Goal: Information Seeking & Learning: Learn about a topic

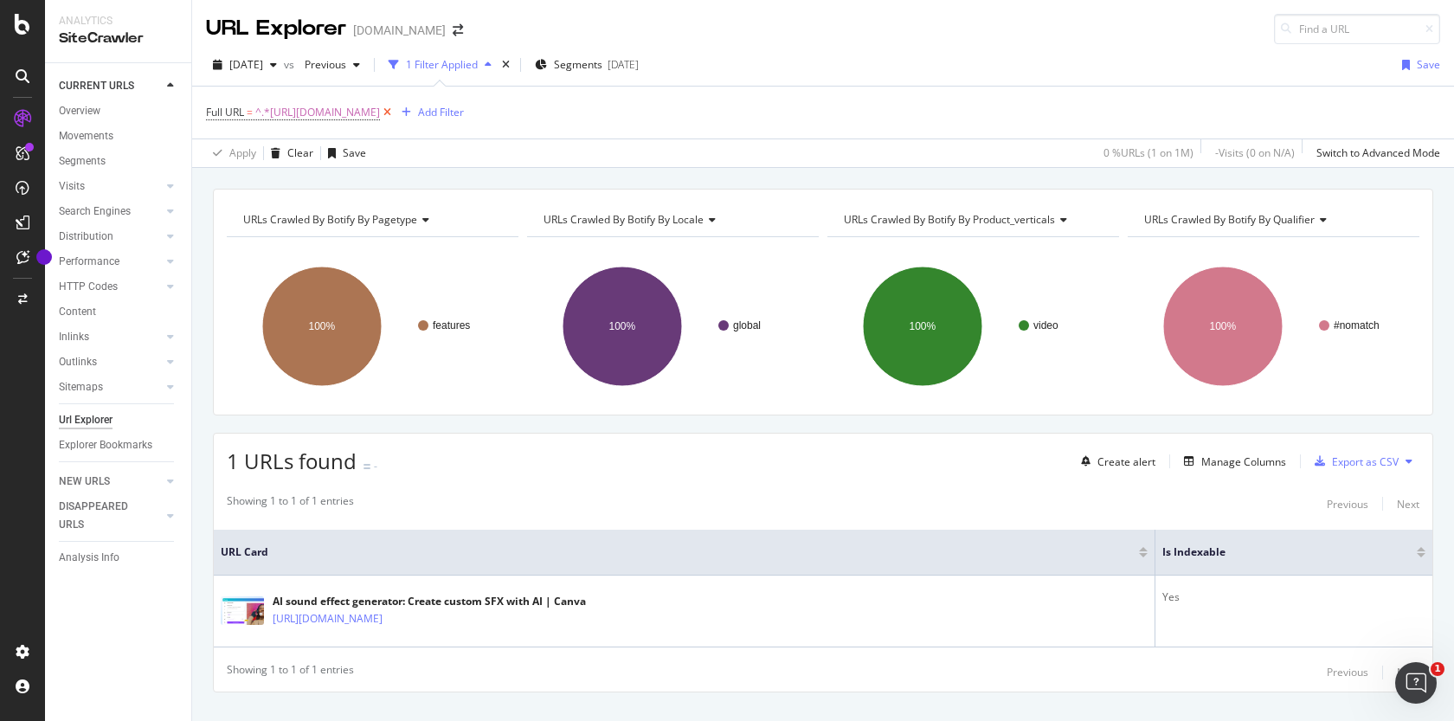
click at [395, 111] on icon at bounding box center [387, 112] width 15 height 17
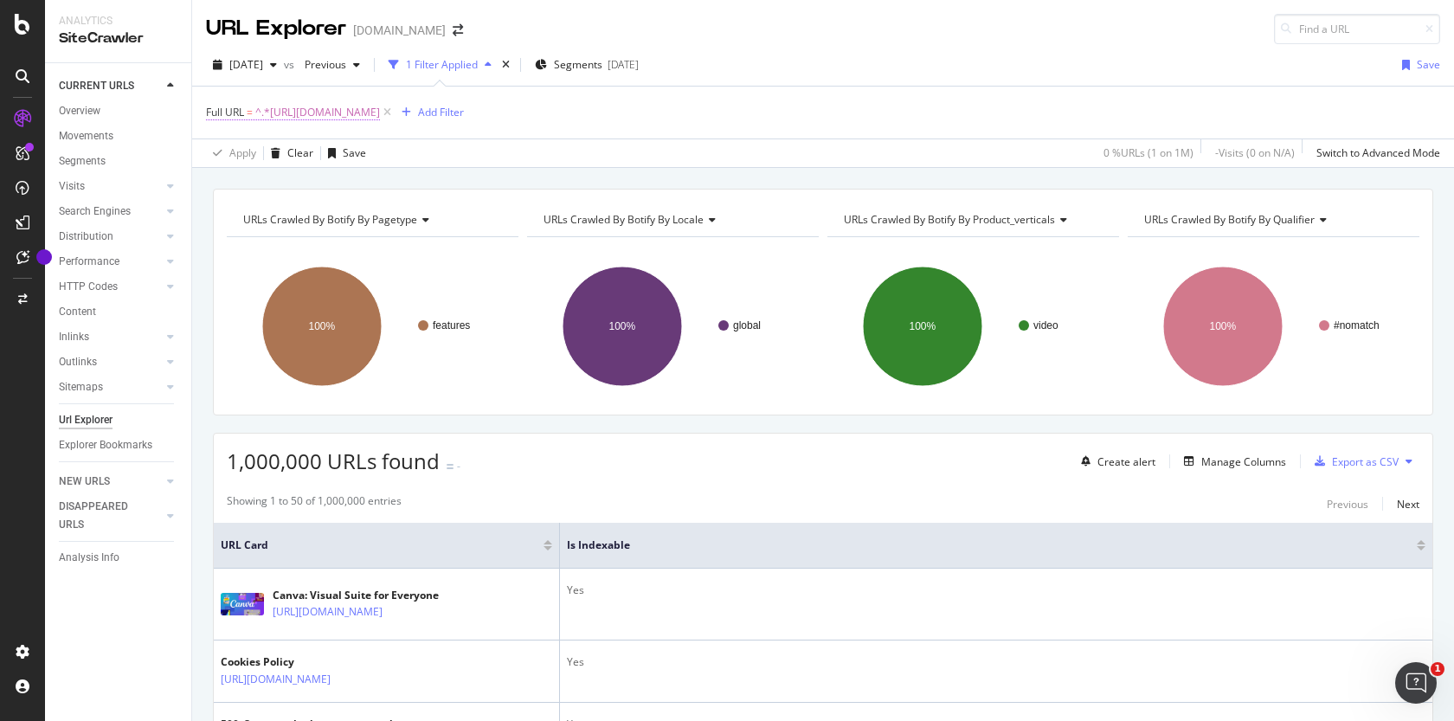
click at [380, 116] on span "^.*[URL][DOMAIN_NAME]" at bounding box center [317, 112] width 125 height 24
click at [338, 183] on input "[URL][DOMAIN_NAME]" at bounding box center [304, 185] width 164 height 28
click at [338, 184] on input "[URL][DOMAIN_NAME]" at bounding box center [304, 185] width 164 height 28
paste input "generative-fill"
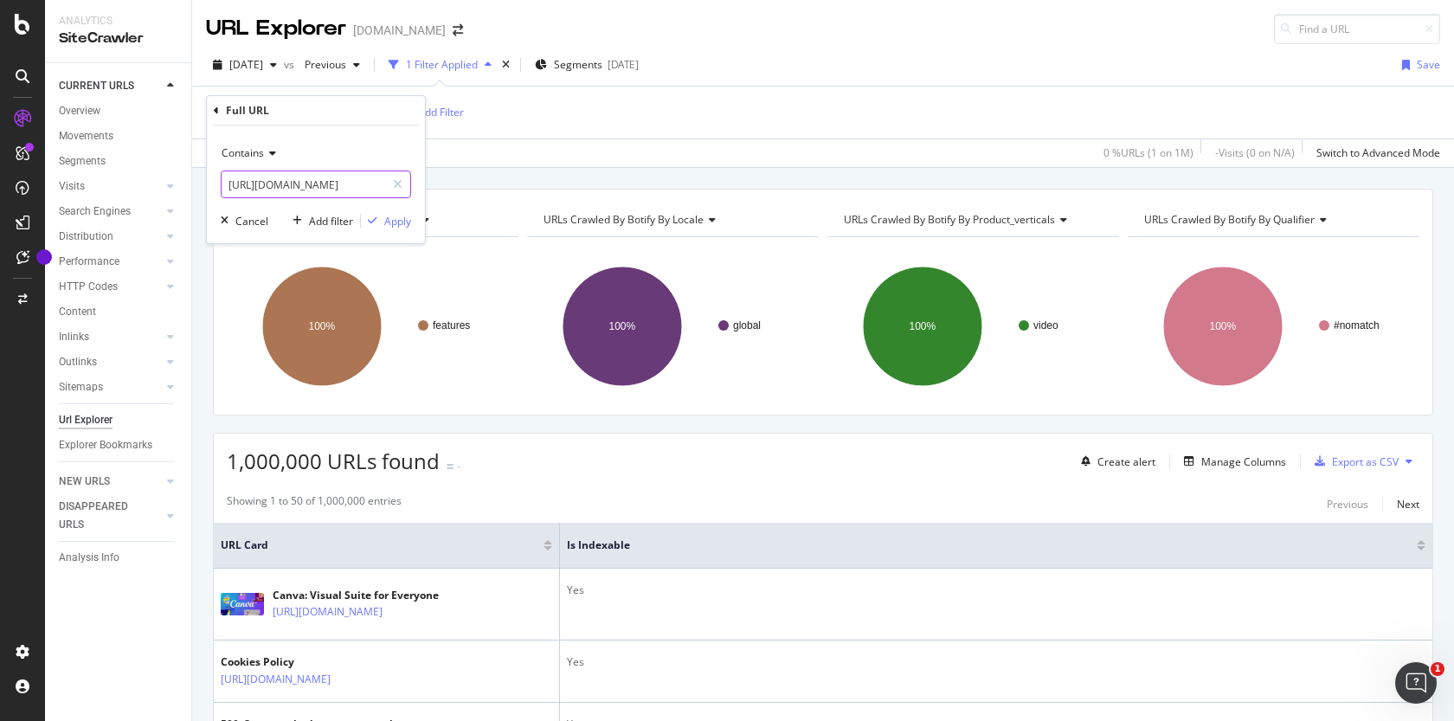
scroll to position [0, 81]
type input "[URL][DOMAIN_NAME]"
click at [400, 222] on div "Apply" at bounding box center [397, 221] width 27 height 15
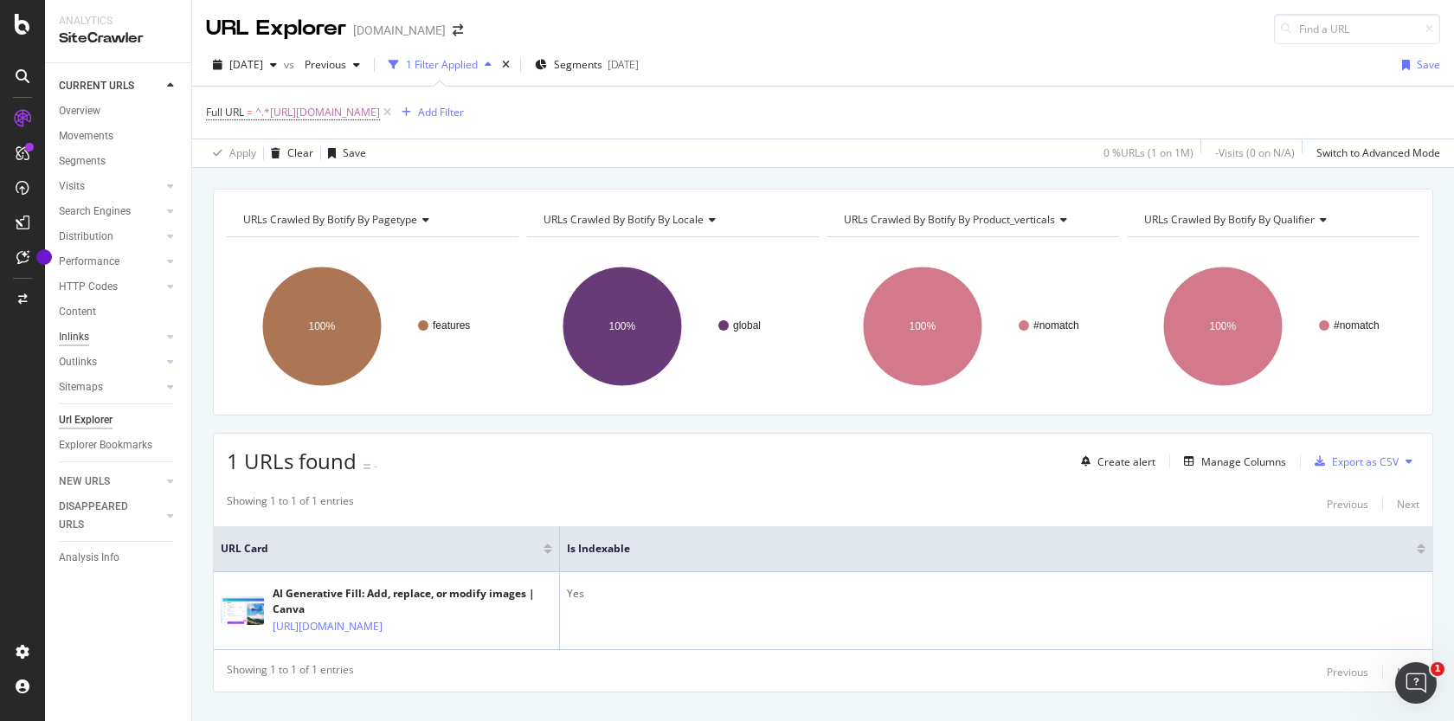
click at [87, 332] on div "Inlinks" at bounding box center [74, 337] width 30 height 18
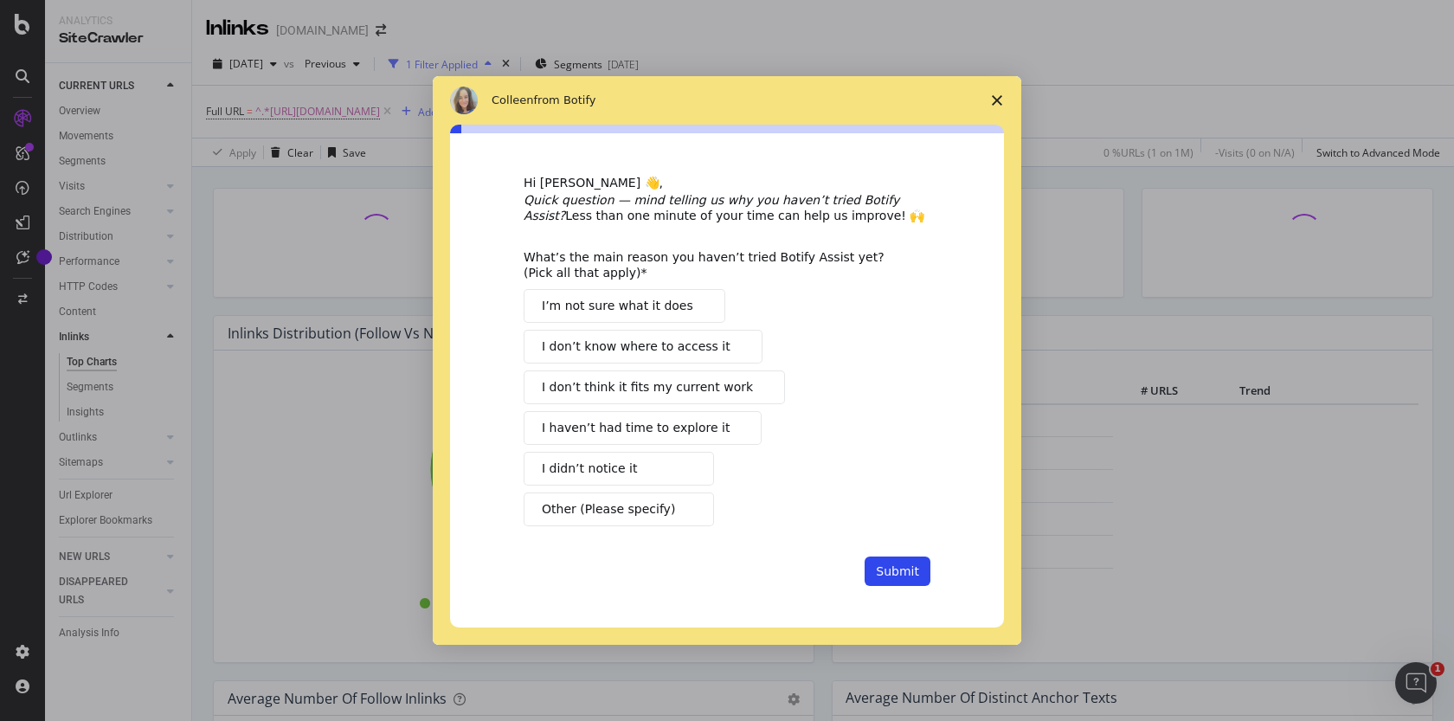
click at [998, 100] on icon "Close survey" at bounding box center [997, 100] width 10 height 10
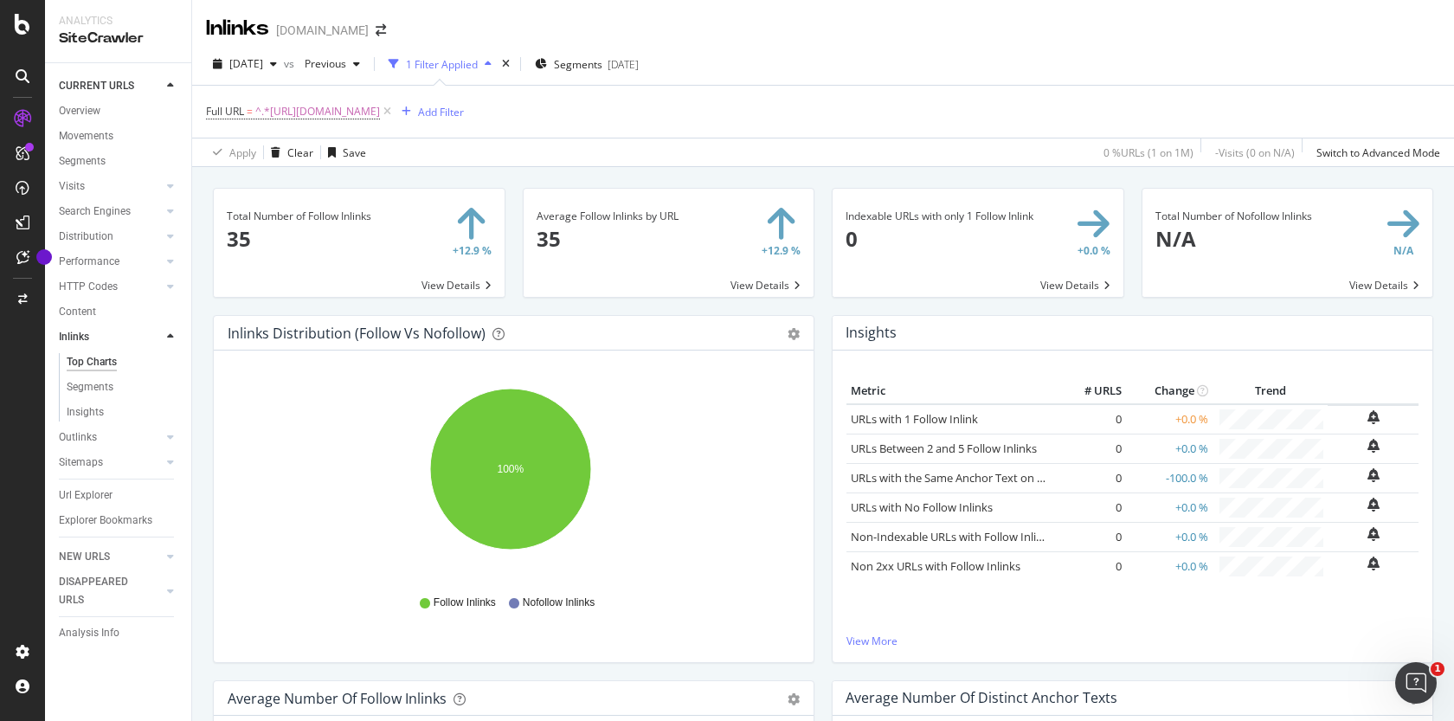
click at [17, 74] on icon at bounding box center [23, 76] width 14 height 14
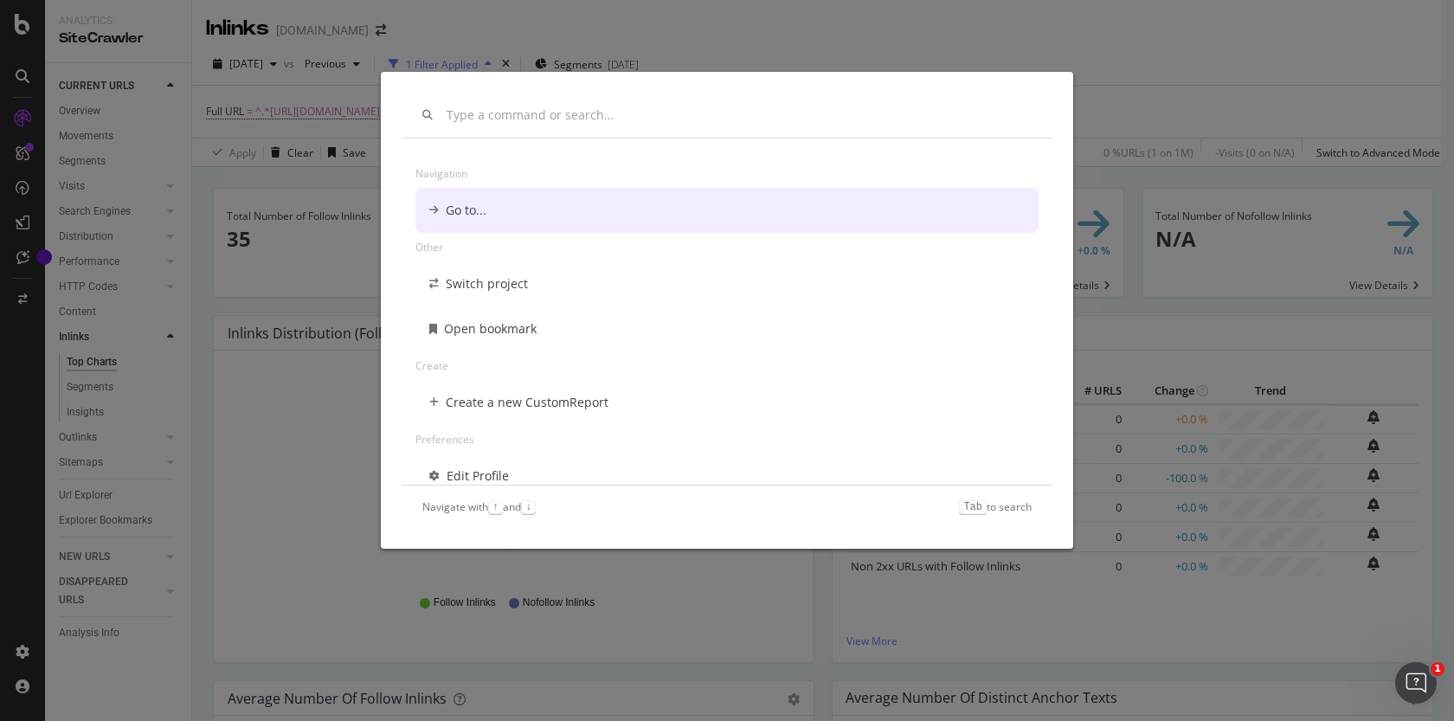
click at [184, 8] on div "Navigation Go to... Other Switch project Open bookmark Create Create a new Cust…" at bounding box center [727, 360] width 1454 height 721
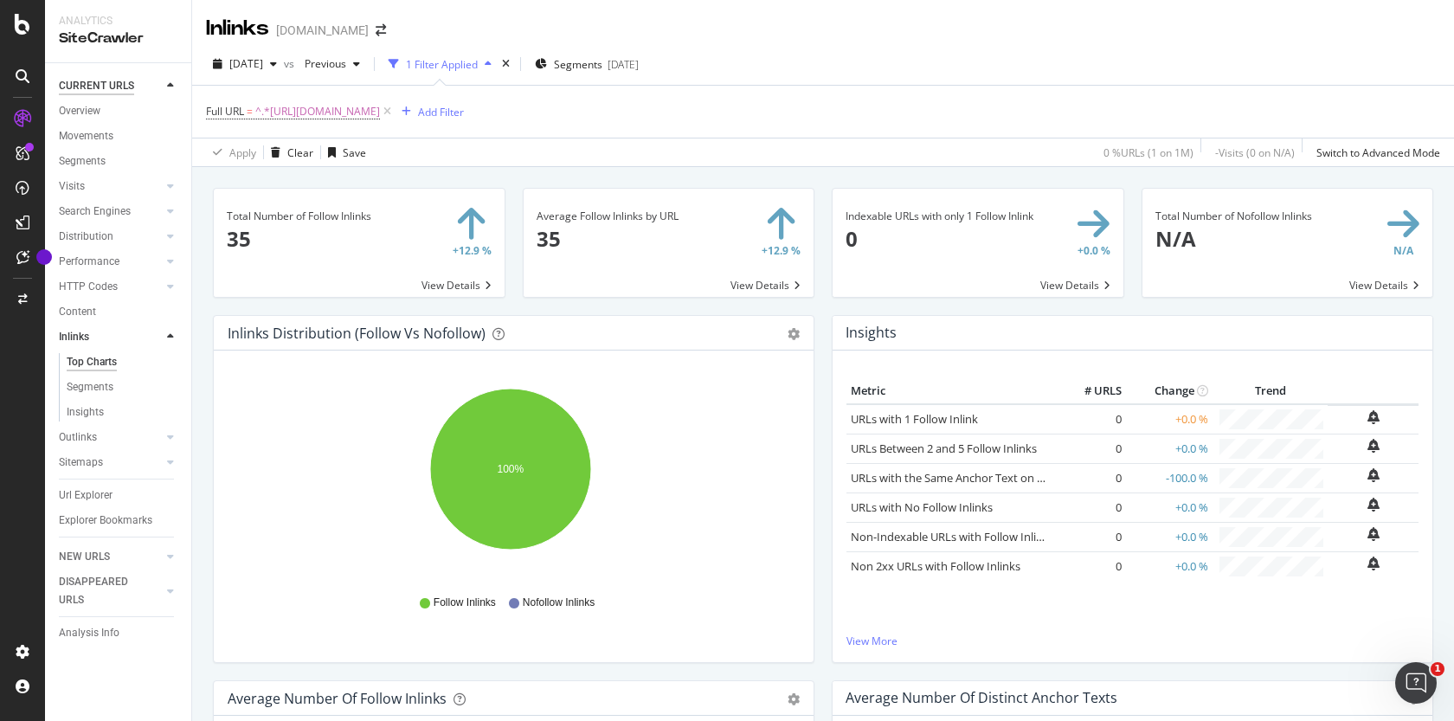
click at [108, 81] on div "CURRENT URLS" at bounding box center [96, 86] width 75 height 18
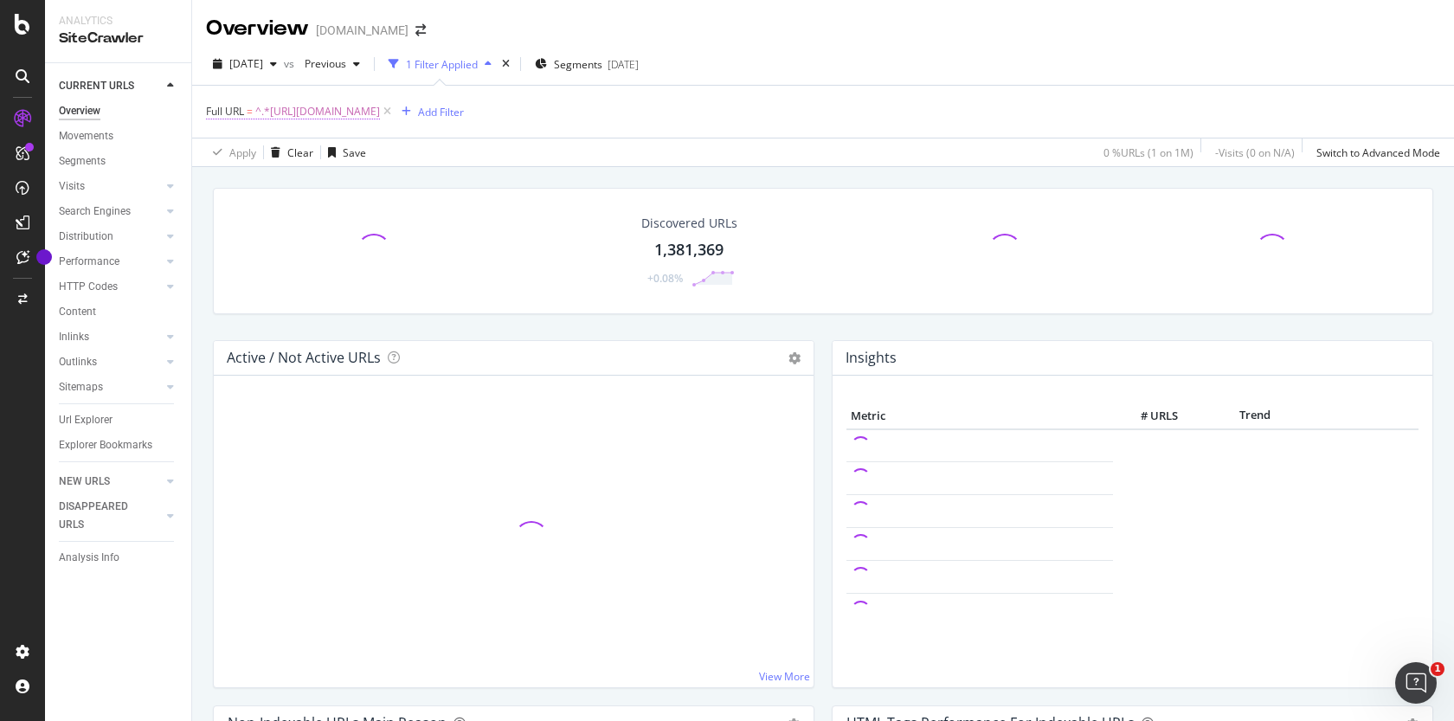
click at [380, 112] on span "^.*[URL][DOMAIN_NAME]" at bounding box center [317, 112] width 125 height 24
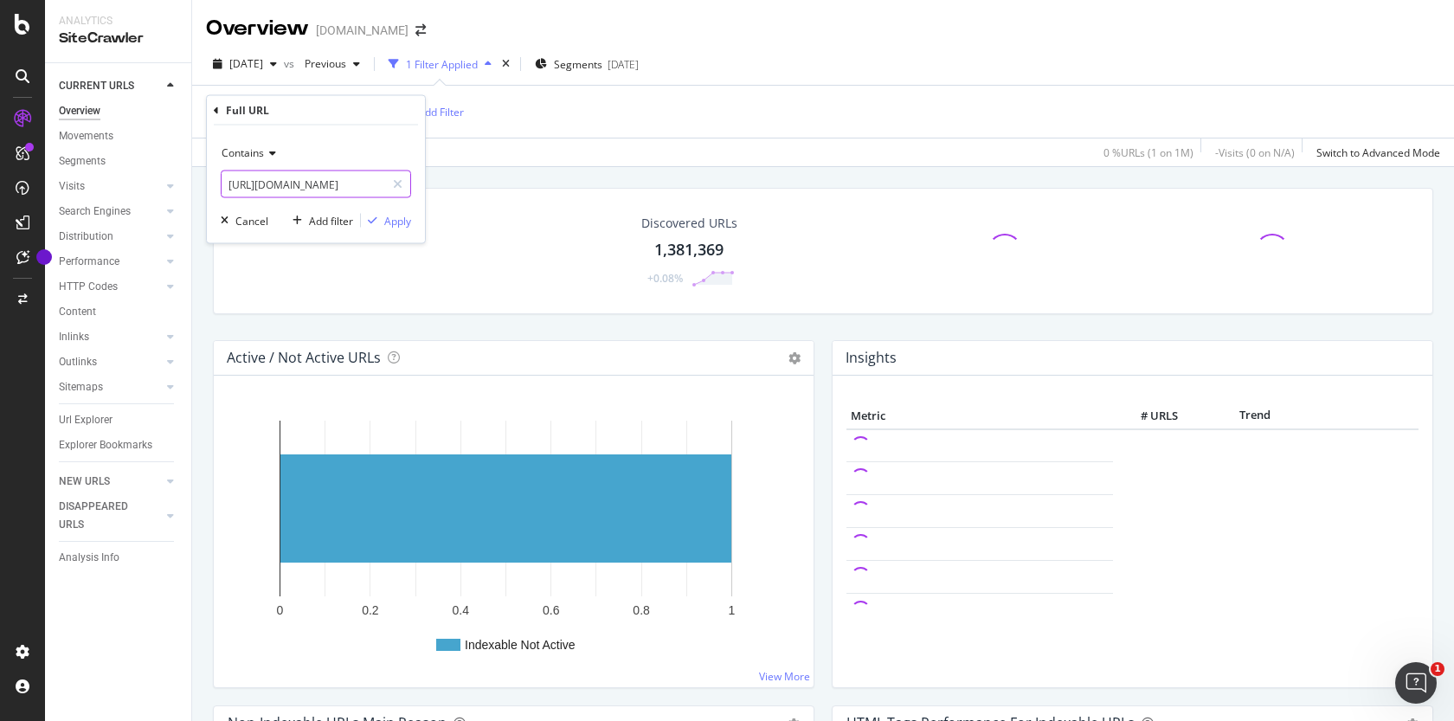
click at [270, 184] on input "[URL][DOMAIN_NAME]" at bounding box center [304, 185] width 164 height 28
paste input "spell-checker"
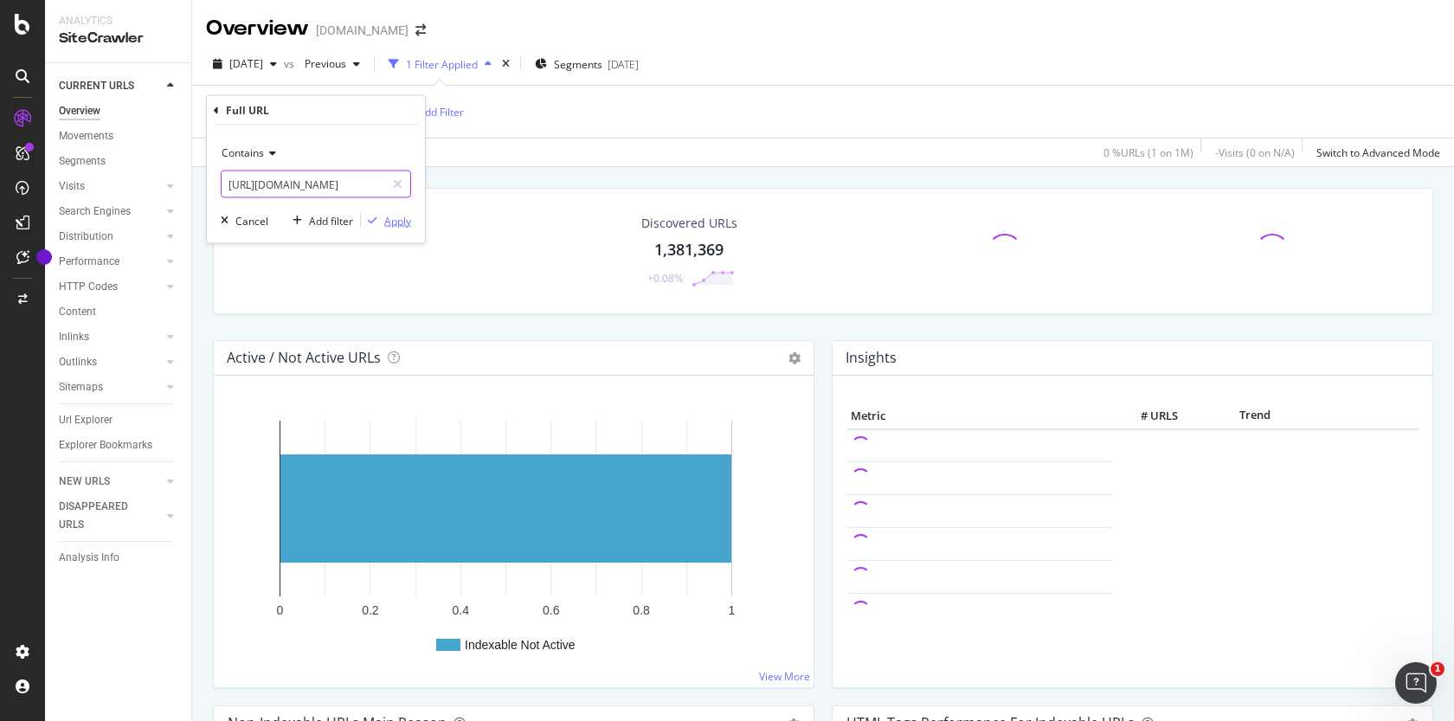
type input "[URL][DOMAIN_NAME]"
click at [392, 221] on div "Apply" at bounding box center [397, 220] width 27 height 15
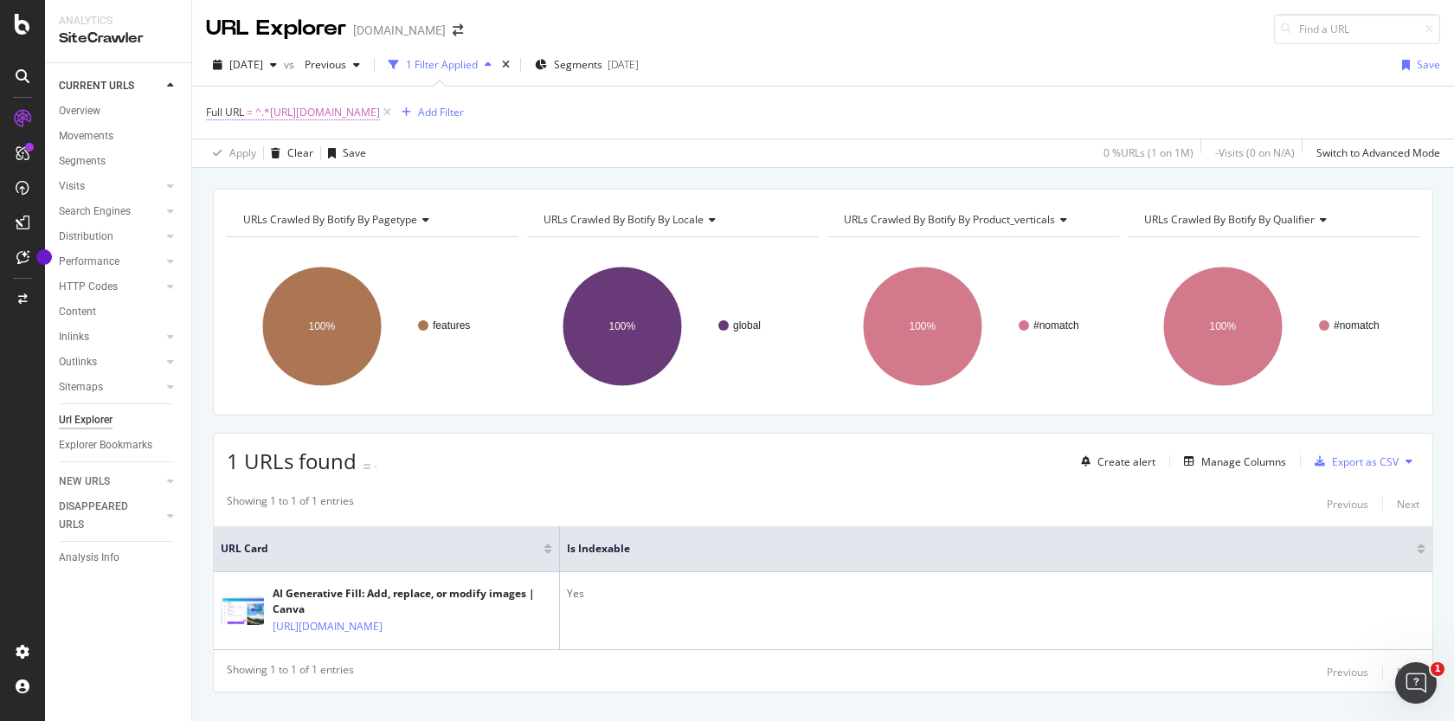
click at [380, 111] on span "^.*[URL][DOMAIN_NAME]" at bounding box center [317, 112] width 125 height 24
click at [303, 187] on input "[URL][DOMAIN_NAME]" at bounding box center [304, 185] width 164 height 28
paste input "spell-checker"
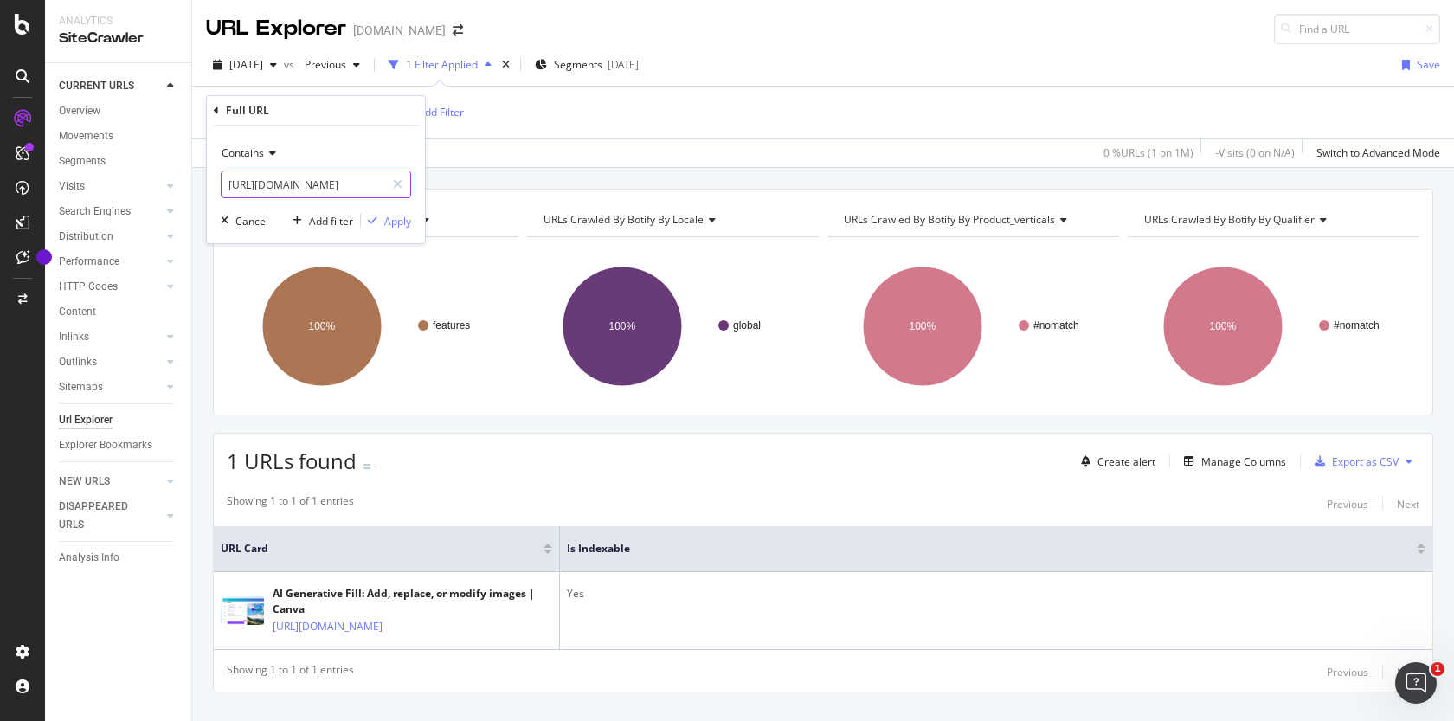
scroll to position [0, 35]
type input "[URL][DOMAIN_NAME]"
click at [405, 224] on div "Apply" at bounding box center [397, 221] width 27 height 15
